Goal: Navigation & Orientation: Find specific page/section

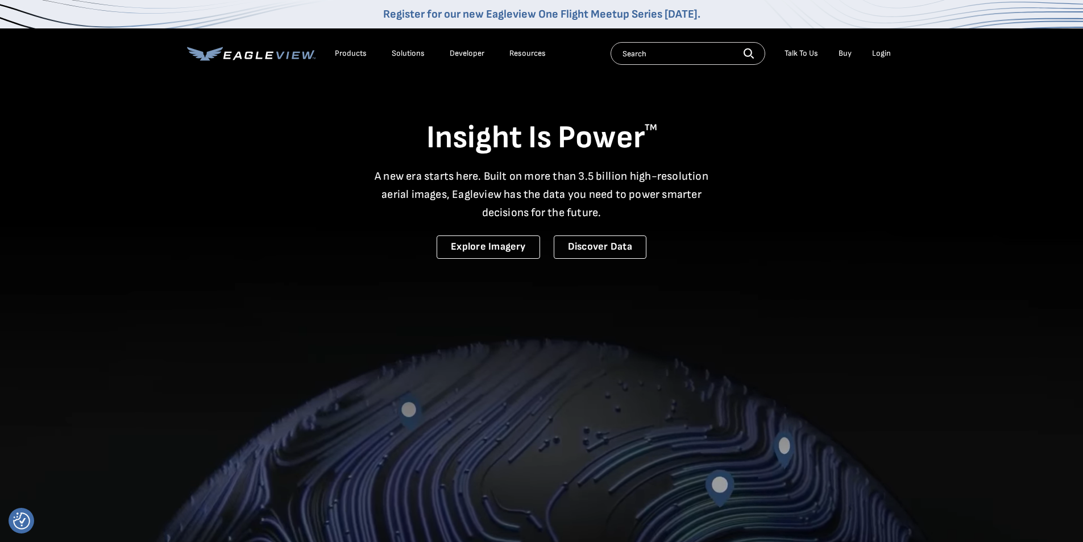
click at [334, 272] on video at bounding box center [541, 374] width 1083 height 749
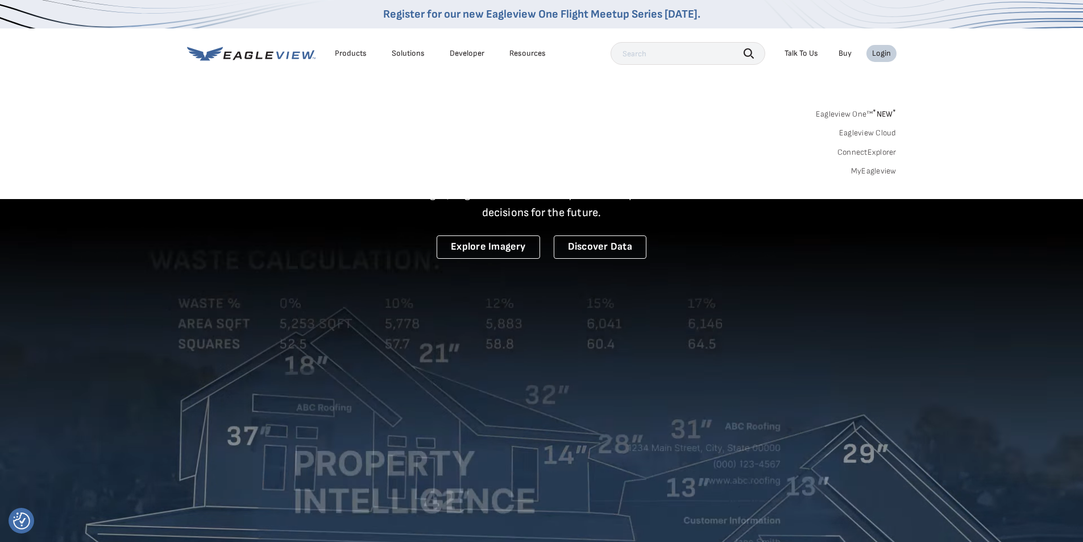
click at [882, 57] on div "Login" at bounding box center [881, 53] width 19 height 10
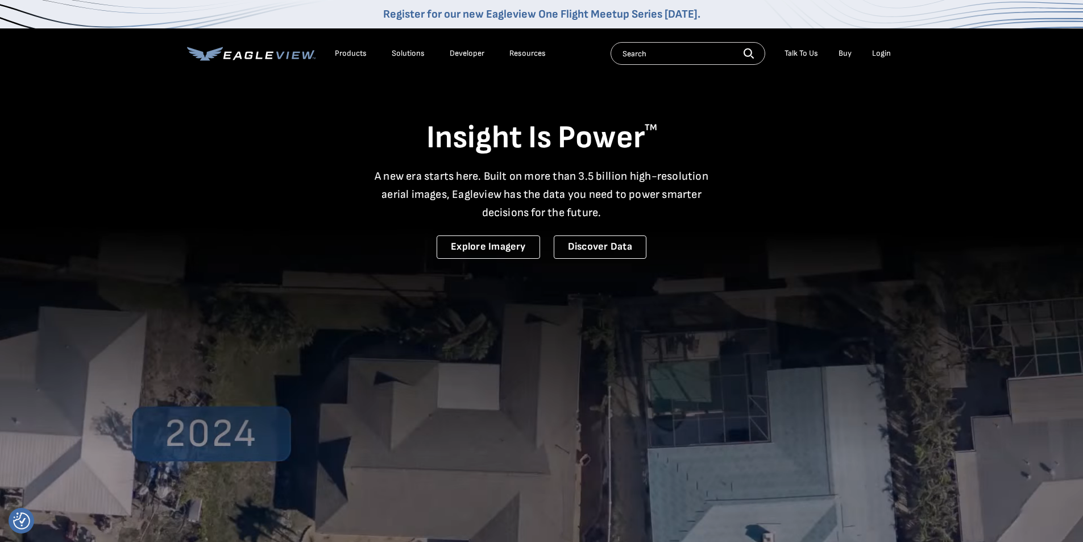
click at [870, 53] on li "Login" at bounding box center [881, 53] width 30 height 17
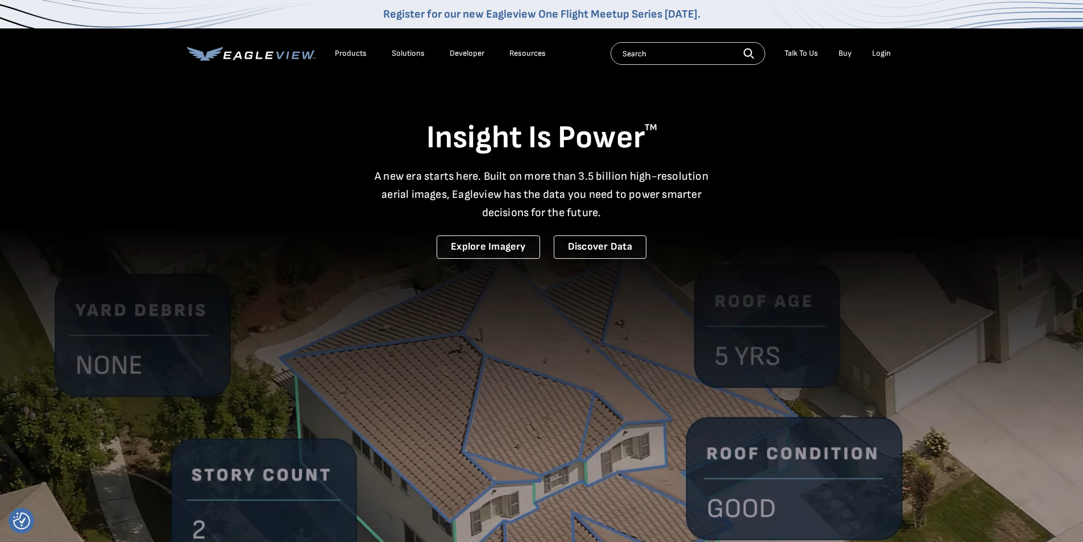
click at [887, 53] on div "Login" at bounding box center [881, 53] width 19 height 10
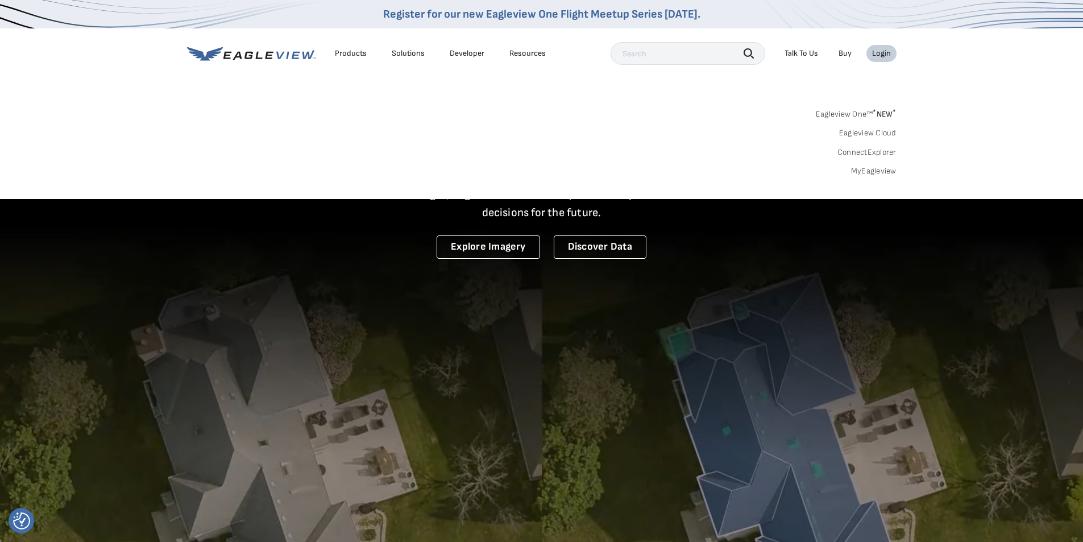
click at [871, 171] on link "MyEagleview" at bounding box center [873, 171] width 45 height 10
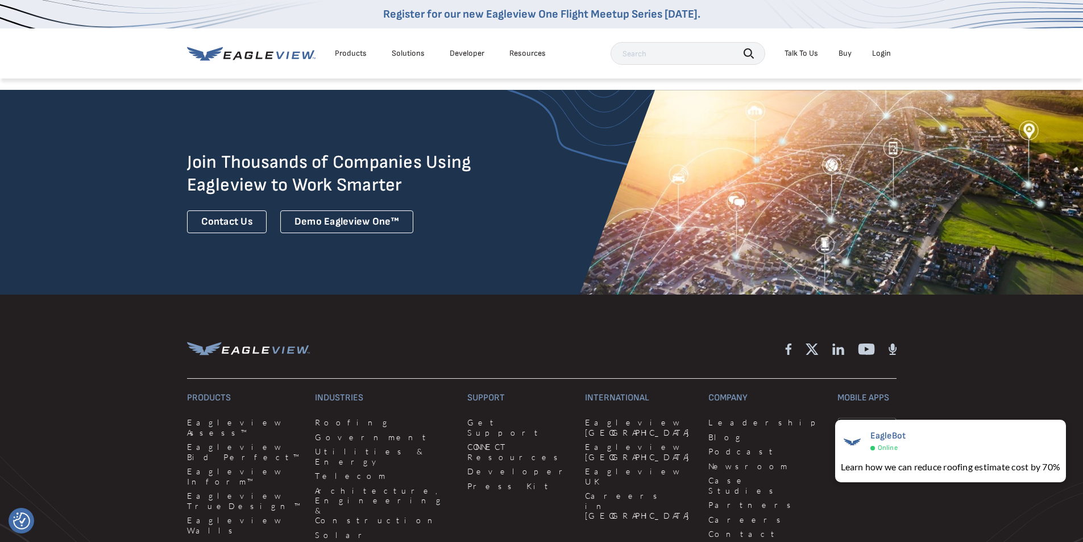
scroll to position [3069, 0]
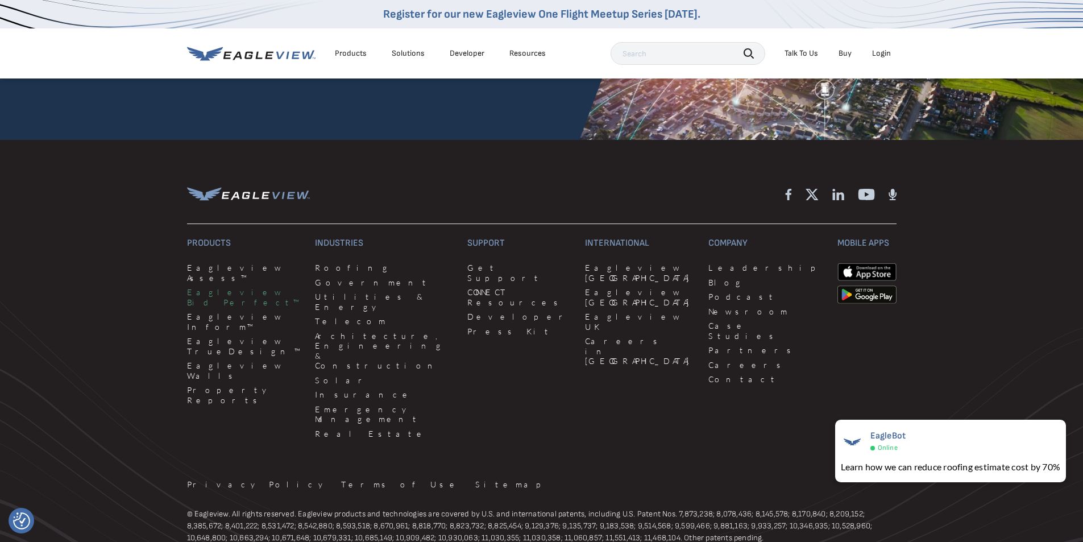
click at [240, 287] on link "Eagleview Bid Perfect™" at bounding box center [244, 297] width 115 height 20
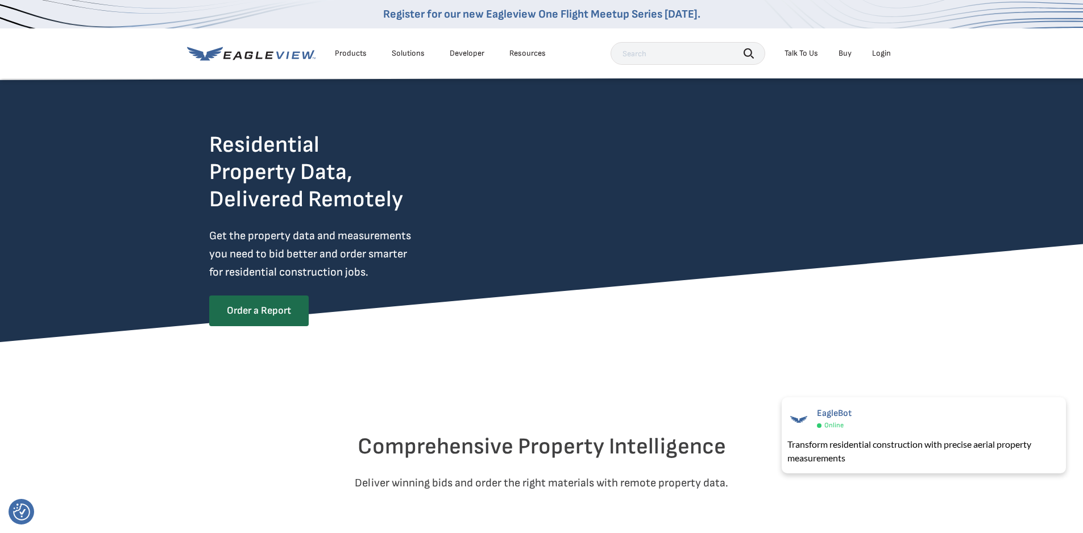
click at [355, 52] on div "Products" at bounding box center [351, 53] width 32 height 10
click at [354, 53] on div "Products" at bounding box center [351, 53] width 32 height 10
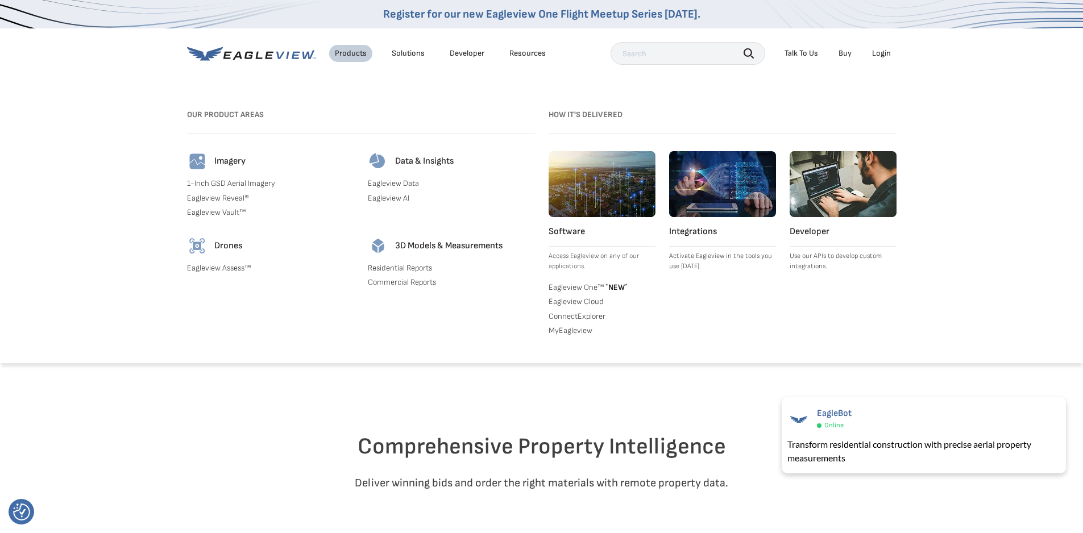
click at [354, 53] on div "Products" at bounding box center [351, 53] width 32 height 10
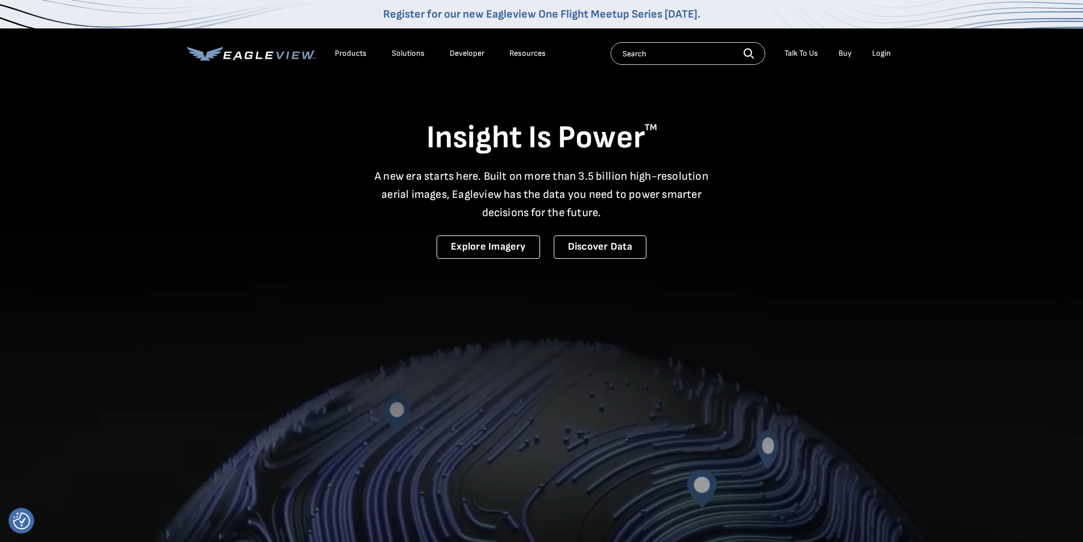
drag, startPoint x: 0, startPoint y: 0, endPoint x: 351, endPoint y: 53, distance: 355.3
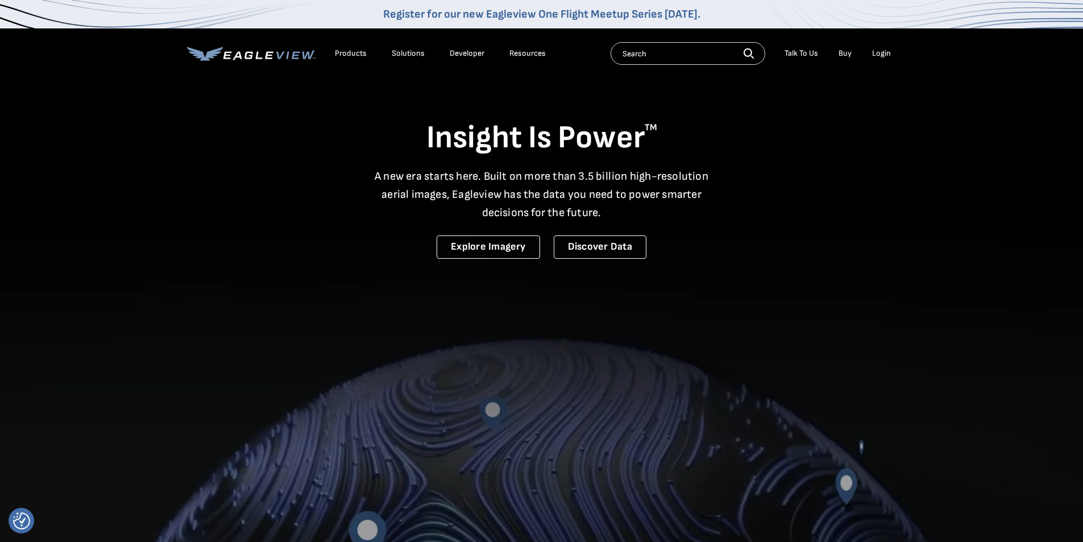
click at [351, 53] on div "Products" at bounding box center [351, 53] width 32 height 10
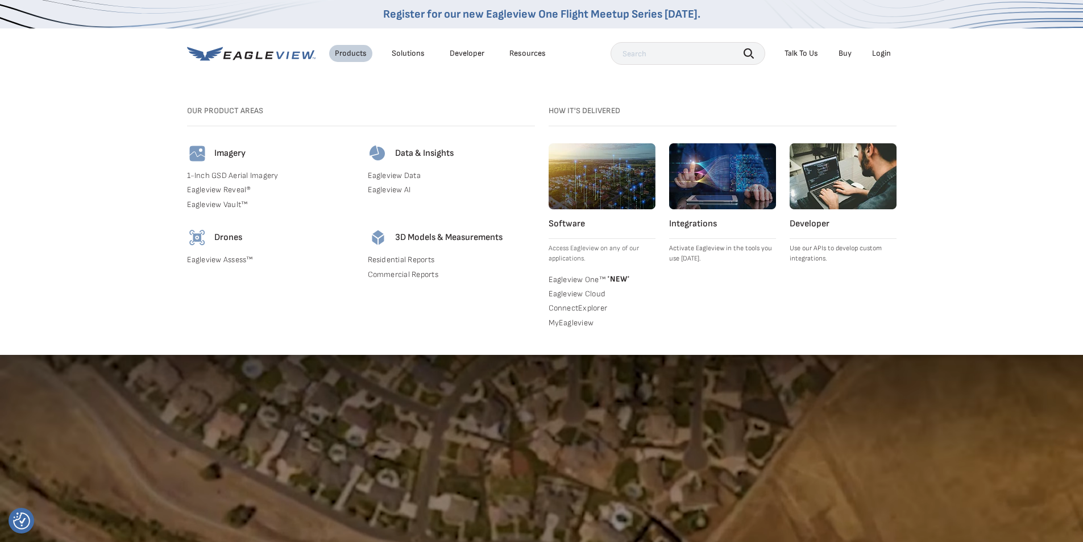
click at [282, 48] on icon at bounding box center [251, 54] width 128 height 14
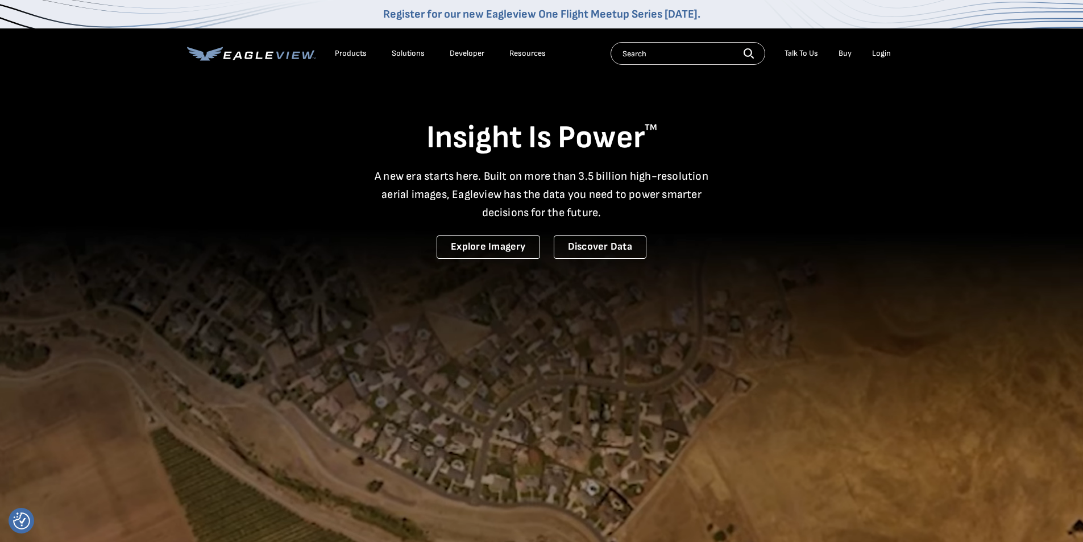
click at [347, 52] on div "Products" at bounding box center [351, 53] width 32 height 10
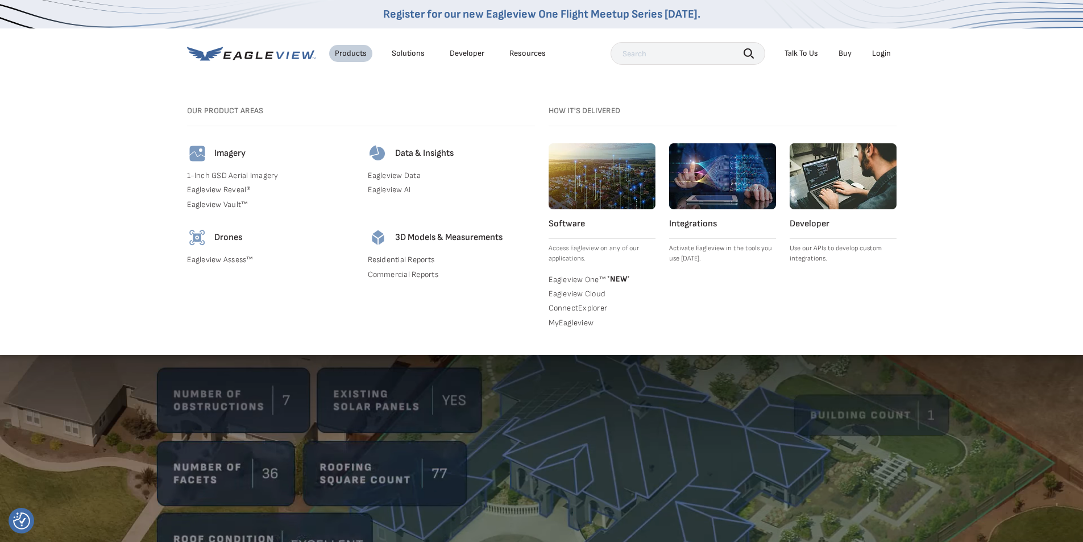
click at [402, 56] on div "Solutions" at bounding box center [408, 53] width 33 height 10
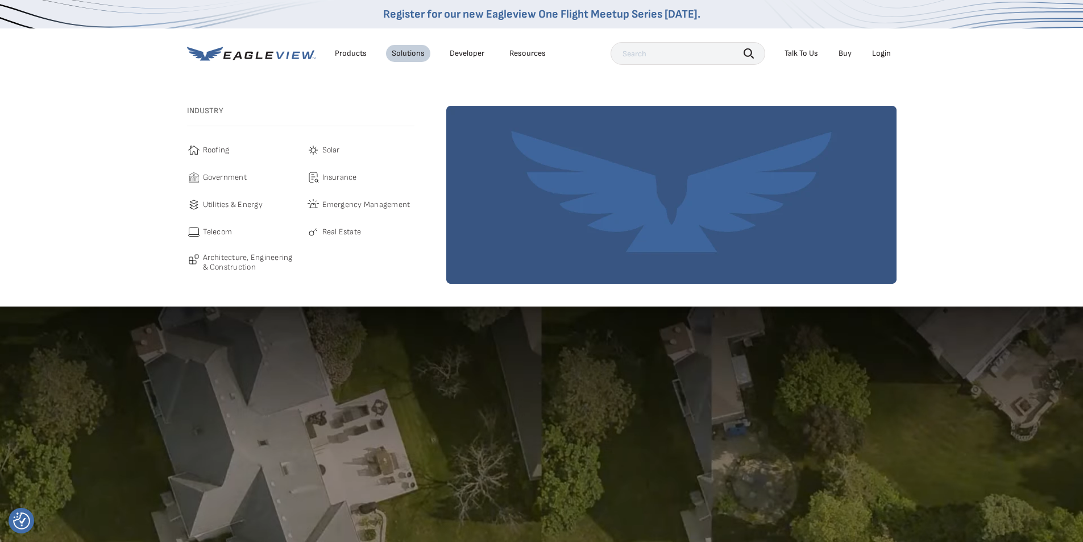
click at [467, 58] on li "Developer" at bounding box center [467, 53] width 46 height 17
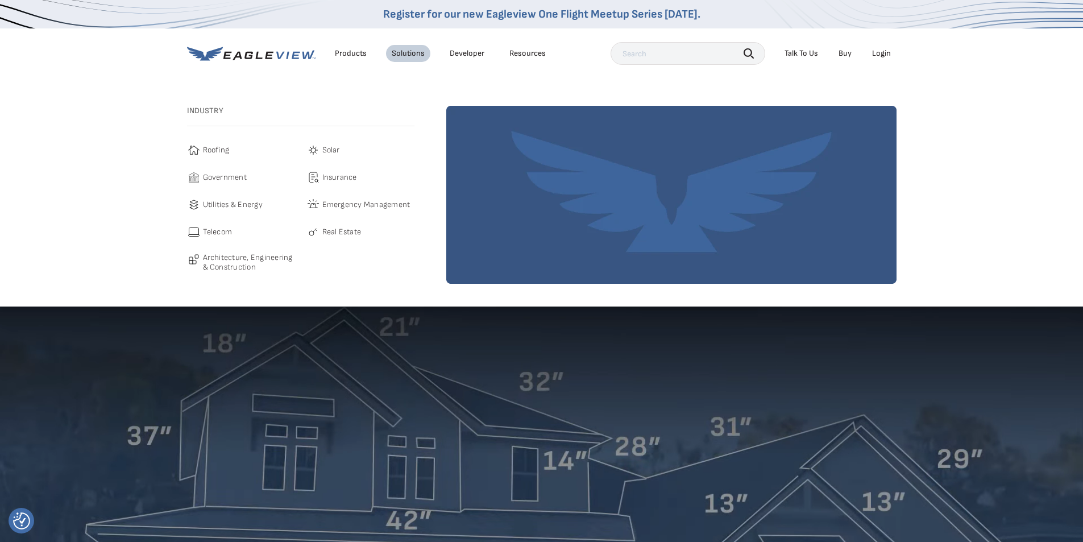
click at [467, 53] on link "Developer" at bounding box center [467, 53] width 35 height 10
